Goal: Task Accomplishment & Management: Complete application form

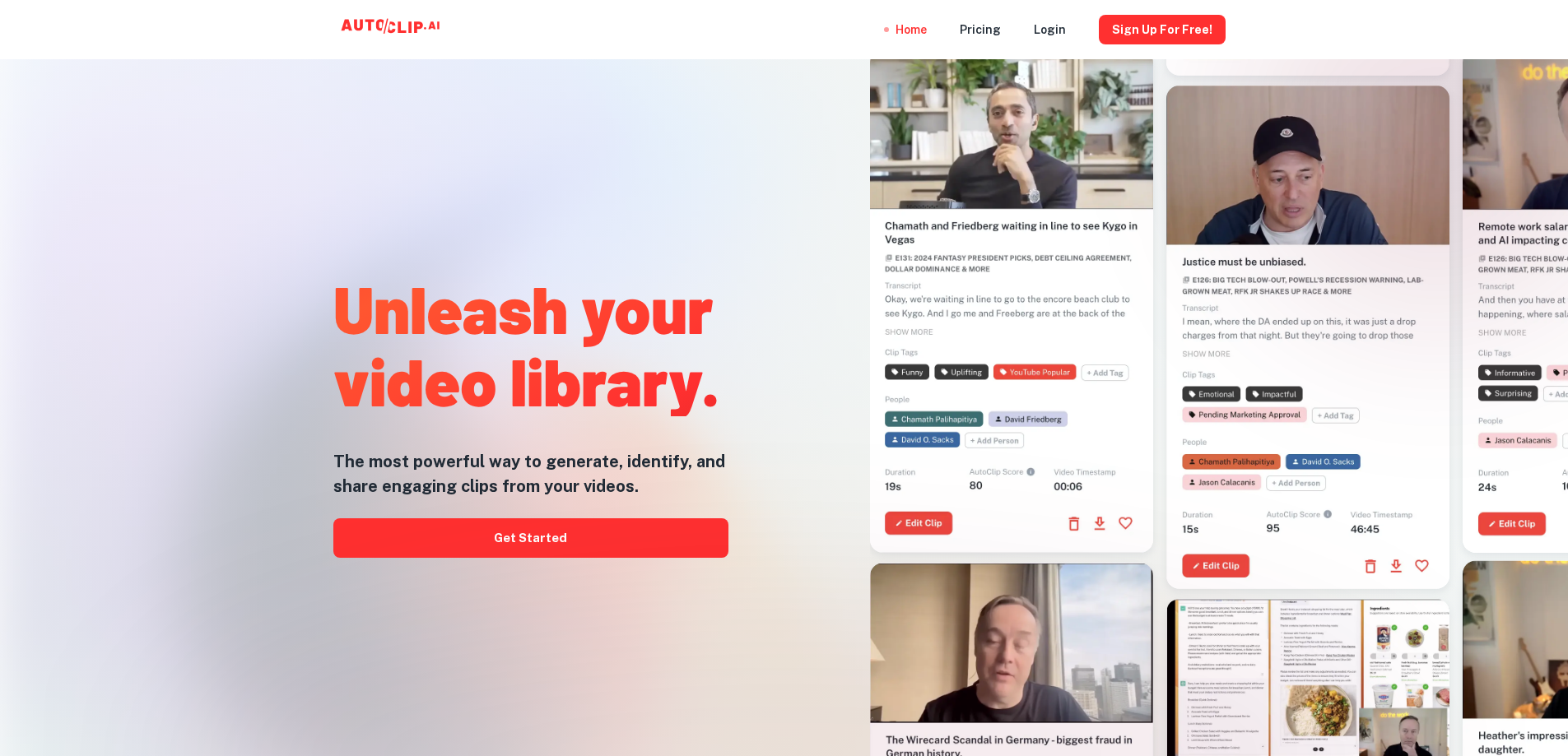
drag, startPoint x: 950, startPoint y: 200, endPoint x: 875, endPoint y: 189, distance: 75.8
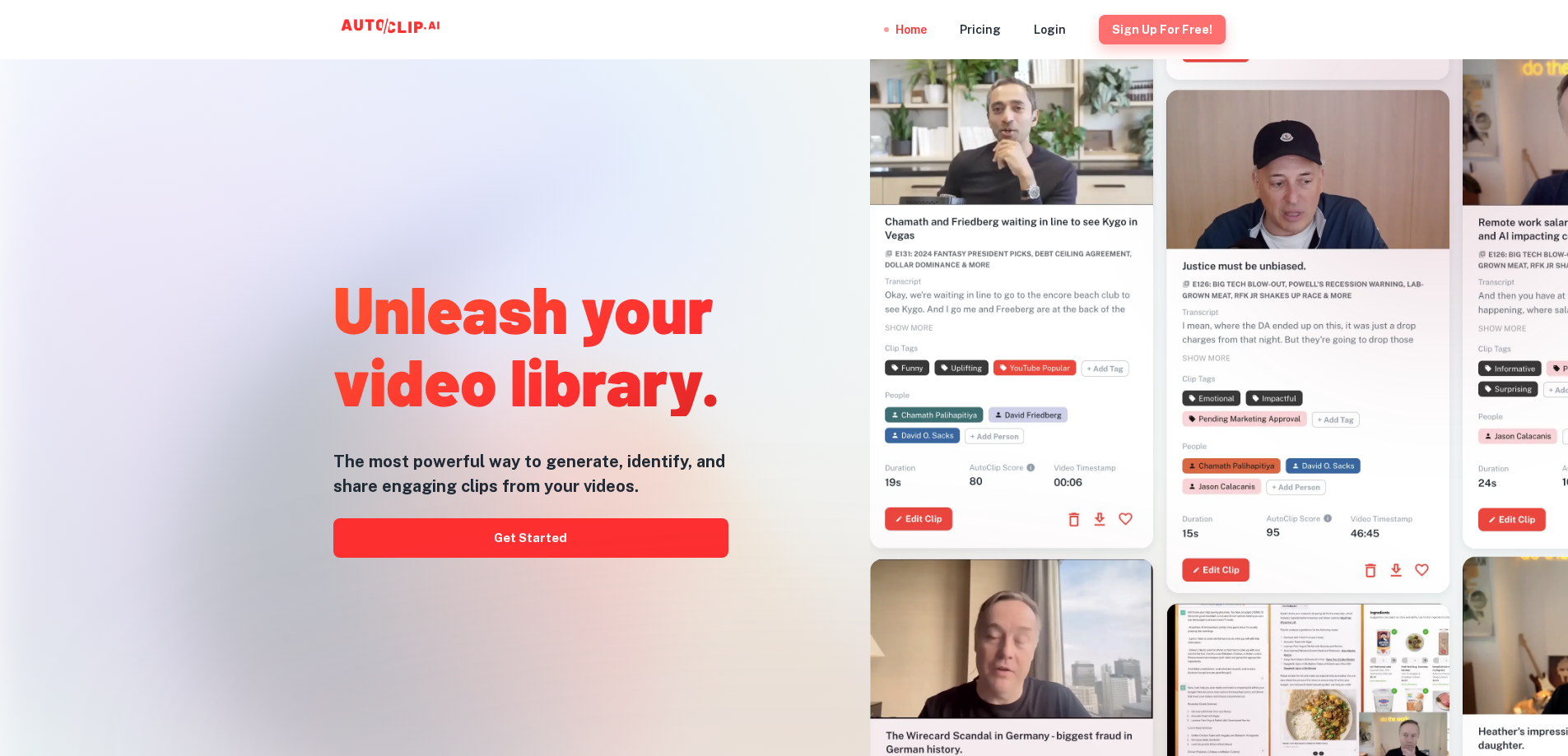
click at [1185, 27] on button "Sign Up for free!" at bounding box center [1162, 29] width 126 height 29
